Goal: Information Seeking & Learning: Understand process/instructions

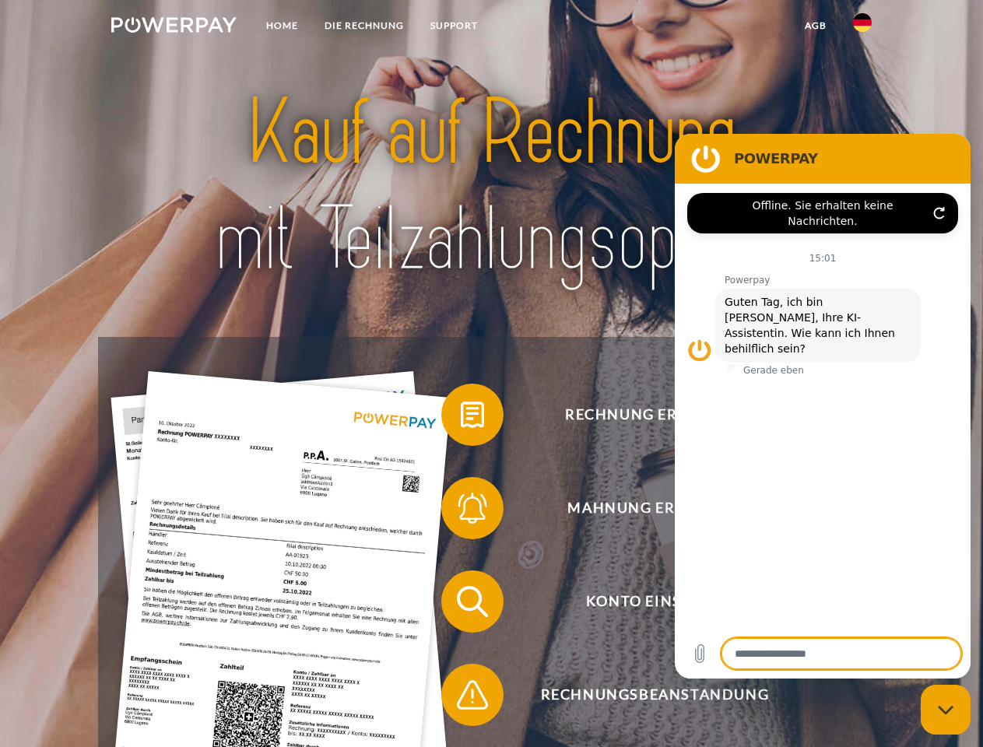
click at [174, 27] on img at bounding box center [173, 25] width 125 height 16
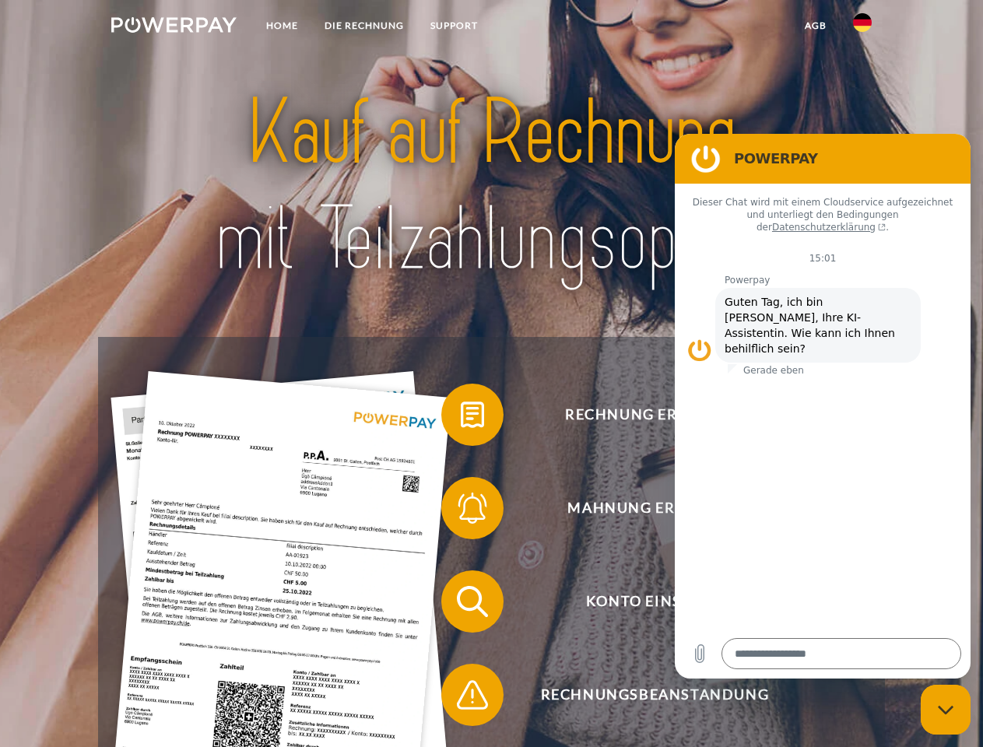
click at [862, 27] on img at bounding box center [862, 22] width 19 height 19
click at [815, 26] on link "agb" at bounding box center [816, 26] width 48 height 28
click at [461, 418] on span at bounding box center [449, 415] width 78 height 78
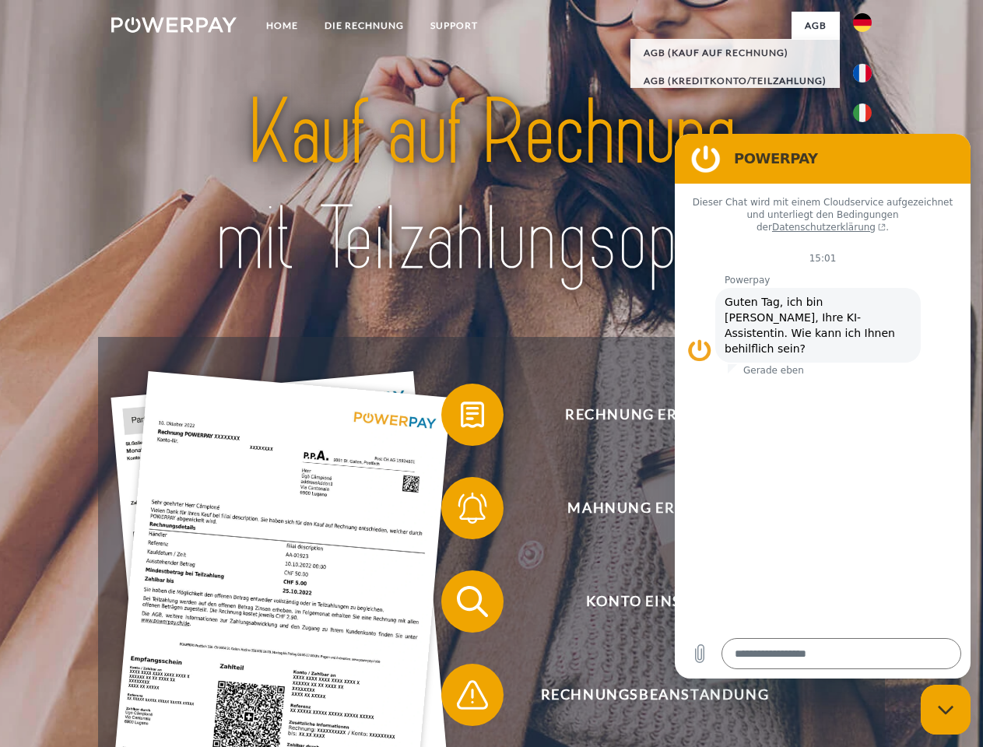
click at [461, 511] on span at bounding box center [449, 508] width 78 height 78
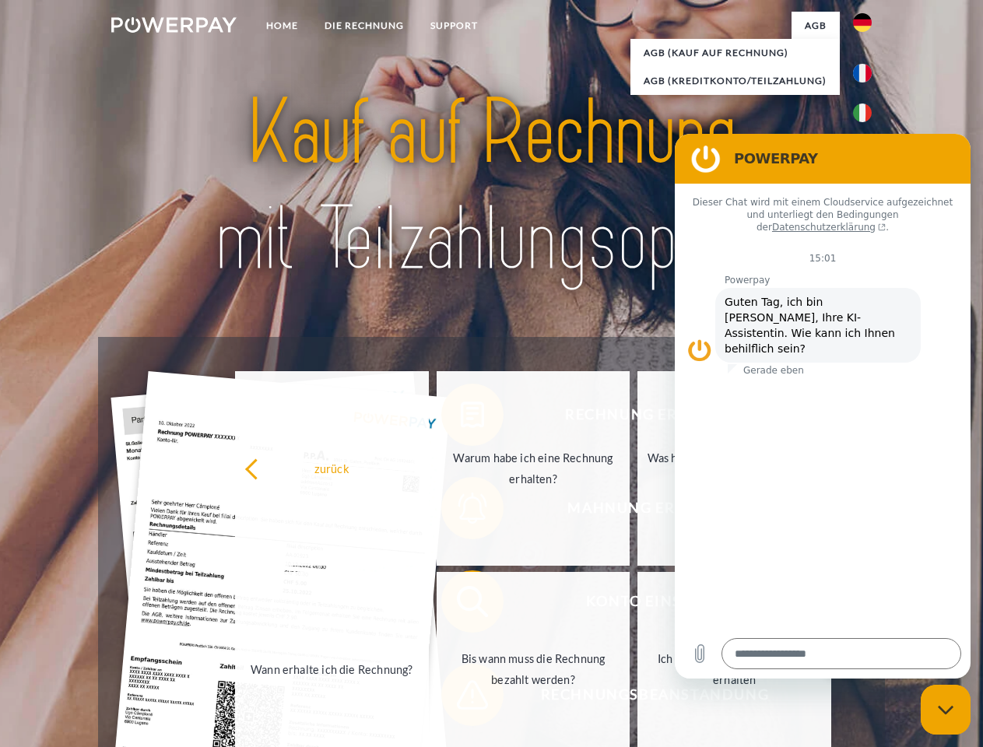
click at [461, 605] on link "Bis wann muss die Rechnung bezahlt werden?" at bounding box center [534, 669] width 194 height 195
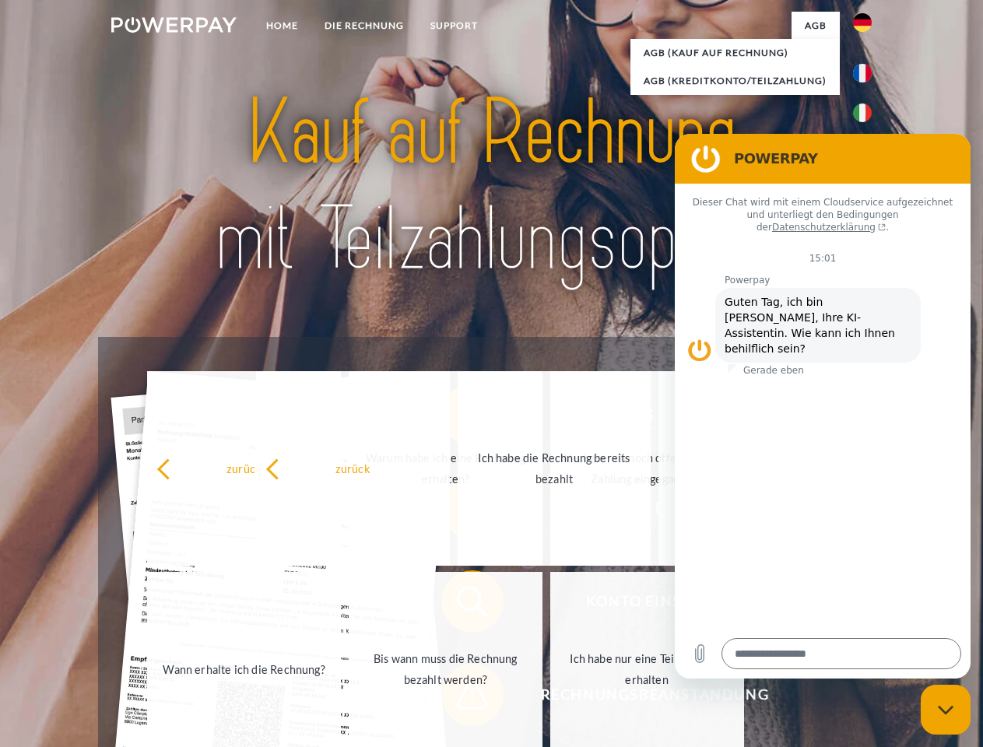
click at [461, 698] on span at bounding box center [449, 695] width 78 height 78
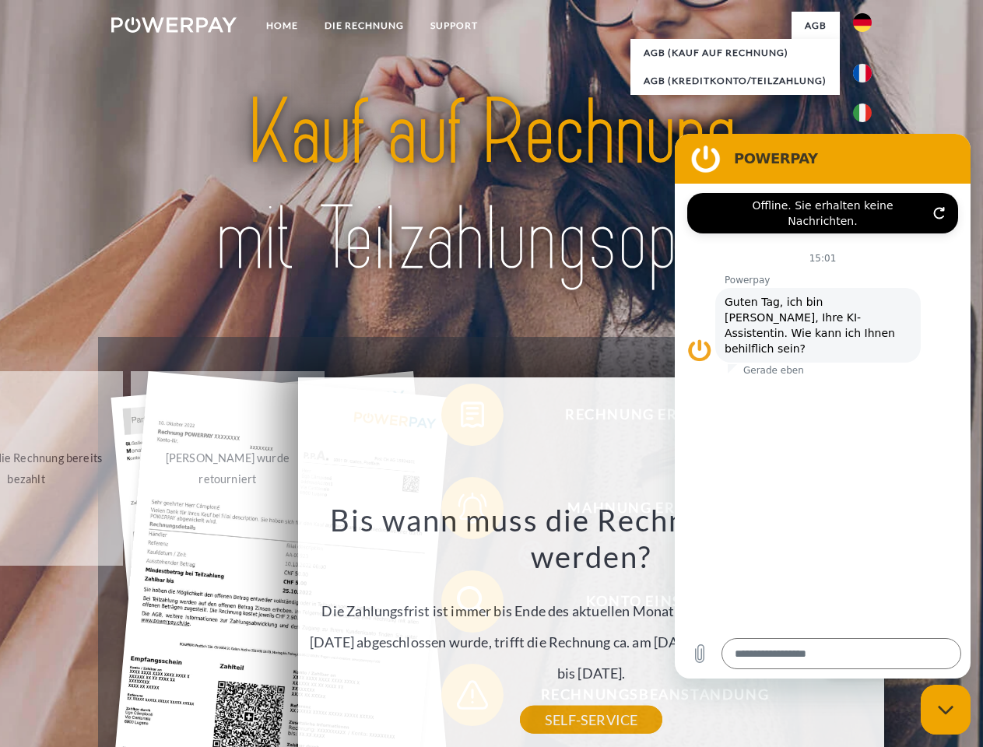
click at [946, 710] on icon "Messaging-Fenster schließen" at bounding box center [946, 710] width 16 height 10
type textarea "*"
